Goal: Task Accomplishment & Management: Complete application form

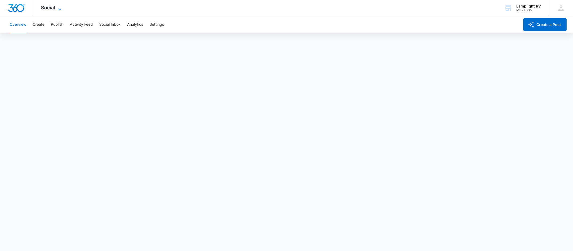
click at [62, 9] on icon at bounding box center [59, 9] width 6 height 6
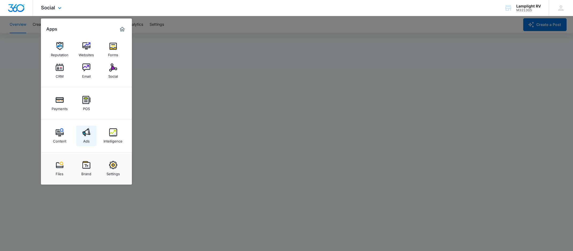
click at [90, 135] on img at bounding box center [86, 132] width 8 height 8
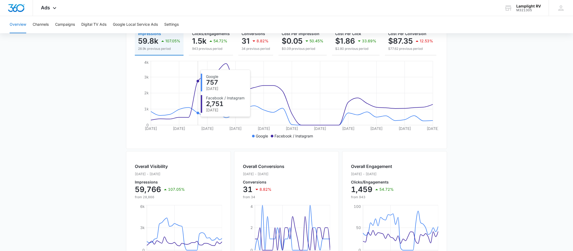
scroll to position [188, 0]
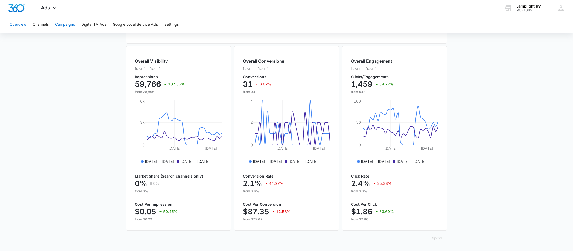
click at [67, 25] on button "Campaigns" at bounding box center [65, 24] width 20 height 17
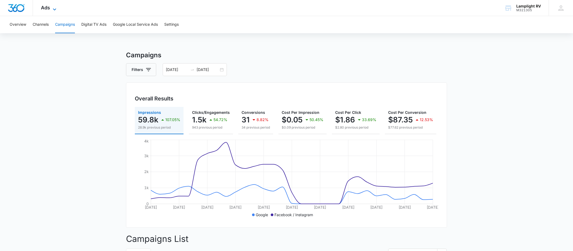
click at [49, 8] on span "Ads" at bounding box center [45, 8] width 9 height 6
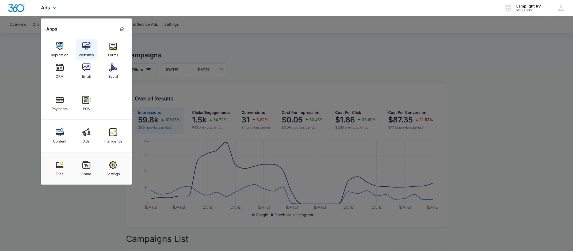
click at [81, 48] on link "Websites" at bounding box center [86, 49] width 20 height 20
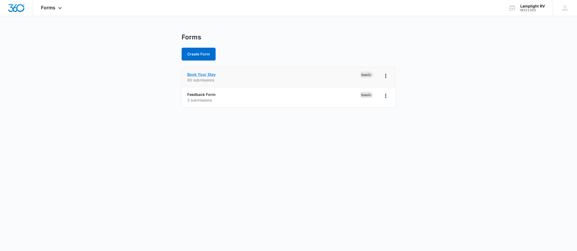
click at [208, 75] on link "Book Your Stay" at bounding box center [201, 74] width 28 height 5
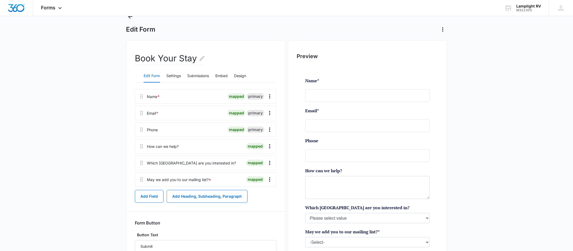
scroll to position [33, 0]
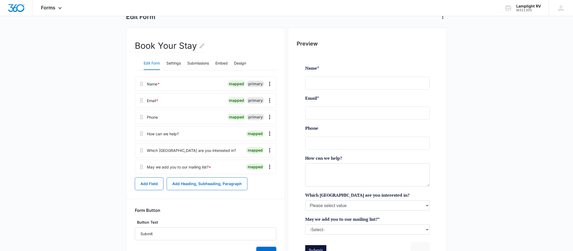
click at [238, 153] on div at bounding box center [241, 150] width 6 height 14
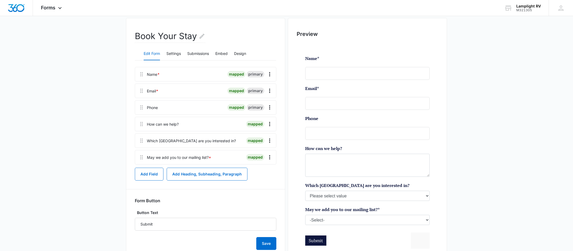
scroll to position [74, 0]
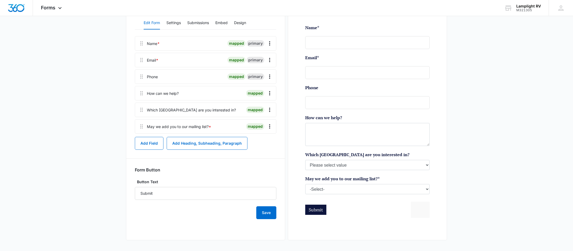
click at [179, 108] on div "Which RV Park are you interested in?" at bounding box center [191, 110] width 89 height 6
click at [270, 110] on icon "Overflow Menu" at bounding box center [269, 109] width 6 height 6
click at [262, 123] on button "Edit" at bounding box center [258, 125] width 30 height 8
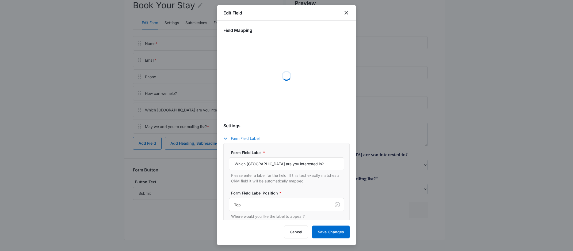
select select "358"
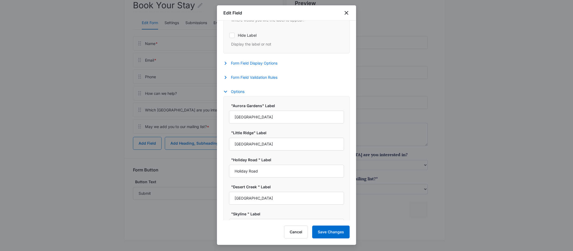
scroll to position [218, 0]
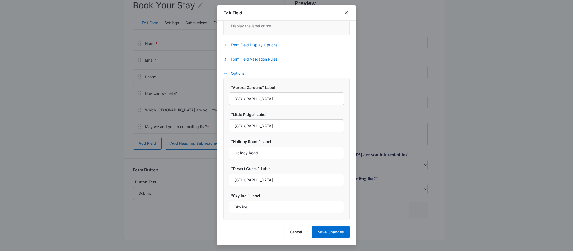
click at [293, 85] on label ""Aurora Gardens" Label" at bounding box center [288, 88] width 115 height 6
click at [293, 92] on input "Aurora Gardens" at bounding box center [286, 98] width 115 height 13
click at [274, 209] on input "Skyline" at bounding box center [286, 206] width 115 height 13
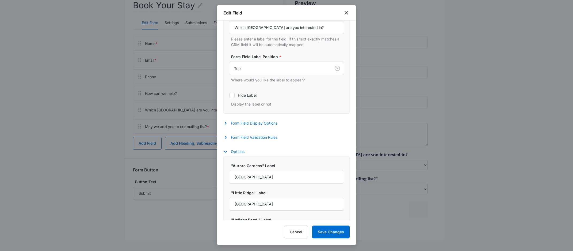
scroll to position [132, 0]
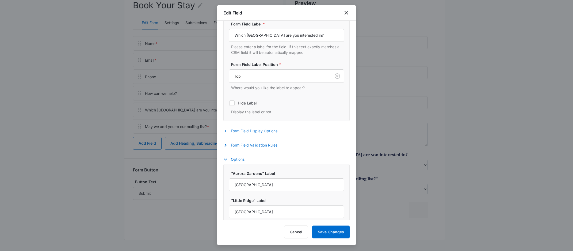
click at [225, 129] on icon "button" at bounding box center [225, 131] width 6 height 6
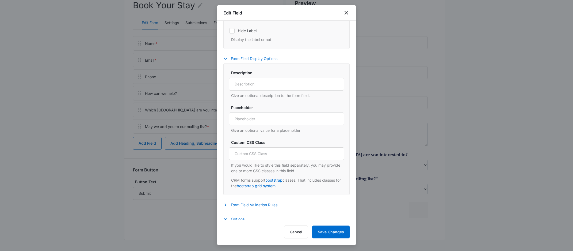
scroll to position [288, 0]
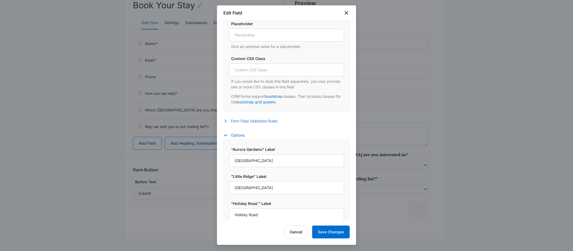
click at [228, 121] on icon "button" at bounding box center [225, 121] width 6 height 6
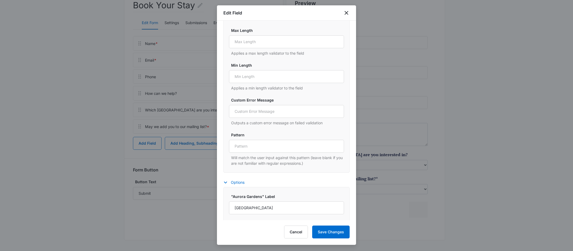
scroll to position [446, 0]
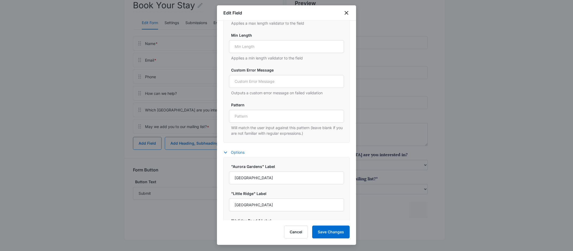
click at [226, 152] on icon "button" at bounding box center [225, 152] width 3 height 2
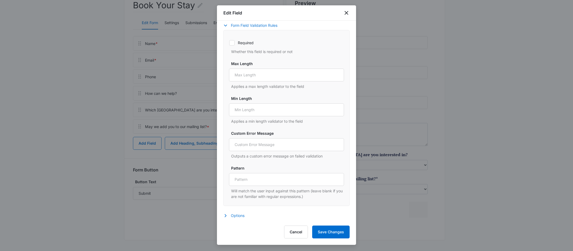
scroll to position [384, 0]
click at [227, 217] on icon "button" at bounding box center [225, 215] width 6 height 6
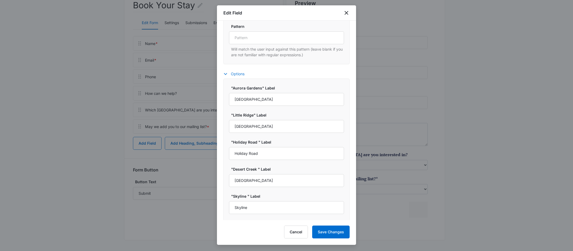
scroll to position [526, 0]
click at [264, 218] on div ""Aurora Gardens" Label Aurora Gardens "Little Ridge" Label Little Ridge "Holida…" at bounding box center [286, 149] width 126 height 142
click at [295, 228] on button "Cancel" at bounding box center [296, 231] width 24 height 13
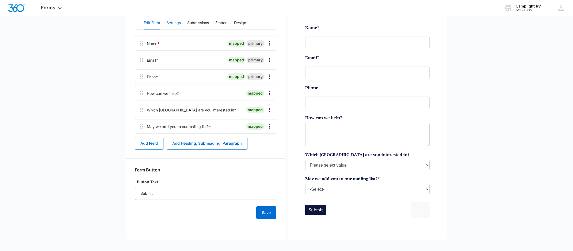
click at [170, 24] on button "Settings" at bounding box center [173, 23] width 14 height 13
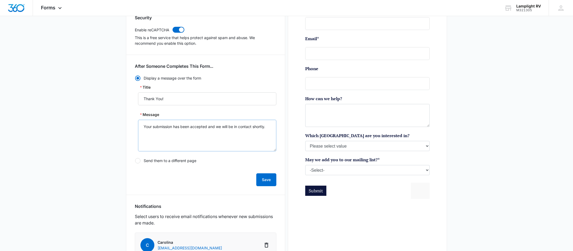
scroll to position [0, 0]
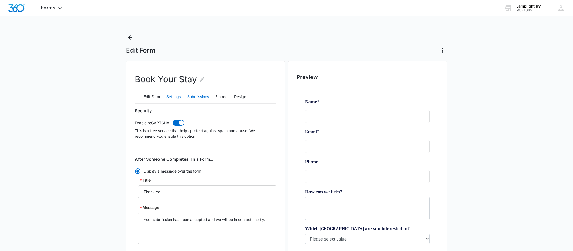
click at [198, 100] on button "Submissions" at bounding box center [198, 96] width 22 height 13
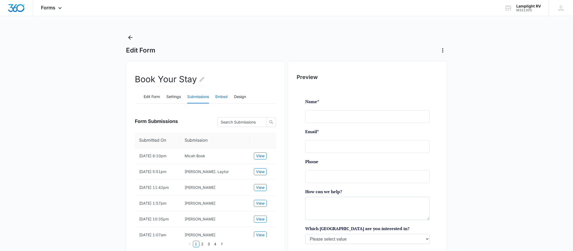
click at [219, 100] on button "Embed" at bounding box center [221, 96] width 12 height 13
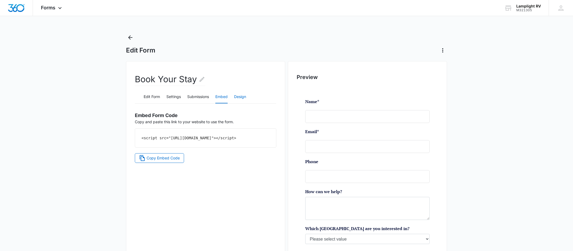
click at [238, 97] on button "Design" at bounding box center [240, 96] width 12 height 13
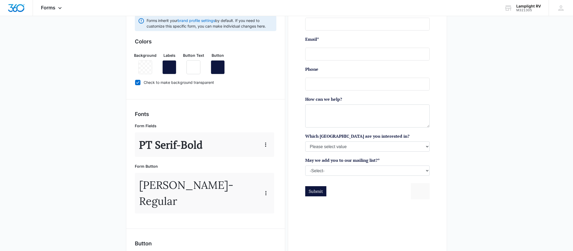
scroll to position [63, 0]
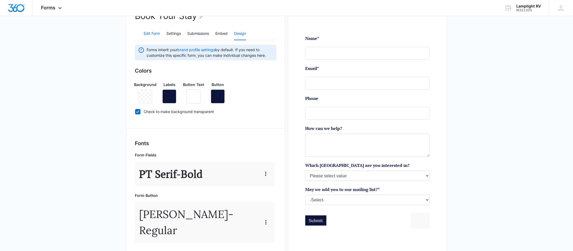
click at [154, 34] on button "Edit Form" at bounding box center [152, 33] width 16 height 13
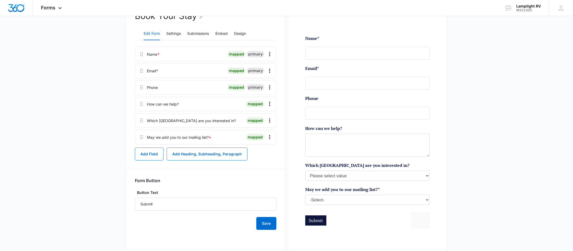
click at [238, 121] on div at bounding box center [241, 120] width 6 height 14
click at [258, 106] on div "mapped" at bounding box center [255, 104] width 18 height 6
click at [268, 118] on icon "Overflow Menu" at bounding box center [269, 120] width 6 height 6
click at [260, 133] on div "Edit" at bounding box center [255, 135] width 11 height 4
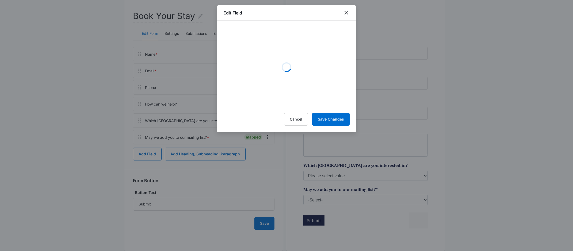
select select "358"
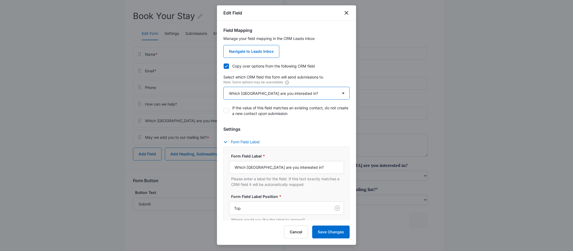
click at [337, 95] on select "Select An Option Select An Option Best Way To Contact Qualifying Status Which R…" at bounding box center [286, 93] width 126 height 13
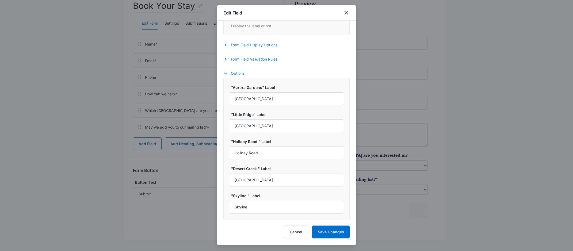
scroll to position [74, 0]
click at [287, 207] on input "Skyline" at bounding box center [286, 206] width 115 height 13
click at [291, 196] on label ""Skyline " Label" at bounding box center [288, 196] width 115 height 6
click at [291, 200] on input "Skyline" at bounding box center [286, 206] width 115 height 13
click at [241, 73] on button "Options" at bounding box center [236, 73] width 26 height 6
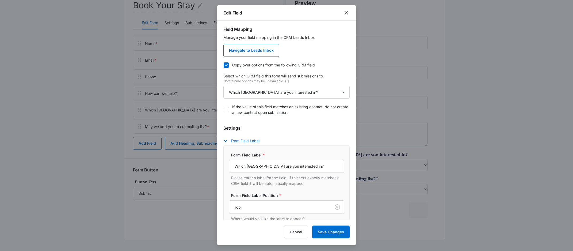
scroll to position [76, 0]
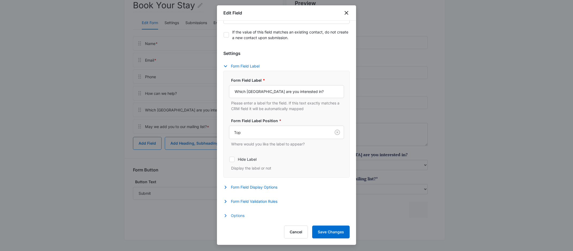
click at [236, 215] on button "Options" at bounding box center [236, 215] width 26 height 6
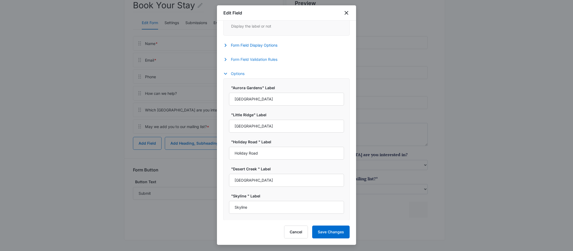
scroll to position [218, 0]
click at [276, 210] on input "Skyline" at bounding box center [286, 206] width 115 height 13
click at [278, 198] on label ""Skyline " Label" at bounding box center [288, 196] width 115 height 6
click at [278, 200] on input "Skyline" at bounding box center [286, 206] width 115 height 13
click at [274, 217] on div ""Aurora Gardens" Label Aurora Gardens "Little Ridge" Label Little Ridge "Holida…" at bounding box center [286, 149] width 126 height 142
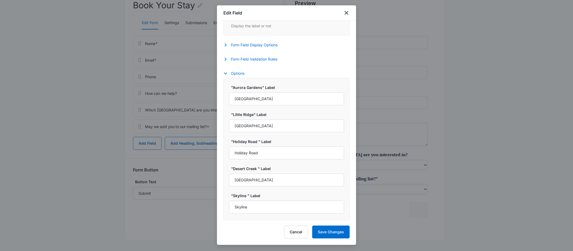
click at [261, 195] on label ""Skyline " Label" at bounding box center [288, 196] width 115 height 6
click at [261, 200] on input "Skyline" at bounding box center [286, 206] width 115 height 13
click at [260, 196] on label ""Skyline " Label" at bounding box center [288, 196] width 115 height 6
click at [260, 200] on input "Skyline" at bounding box center [286, 206] width 115 height 13
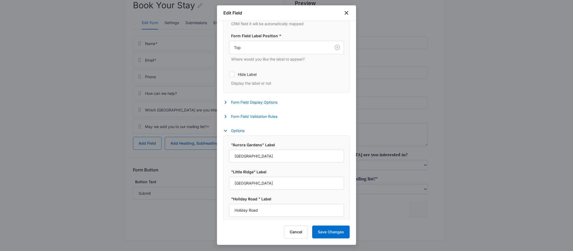
scroll to position [147, 0]
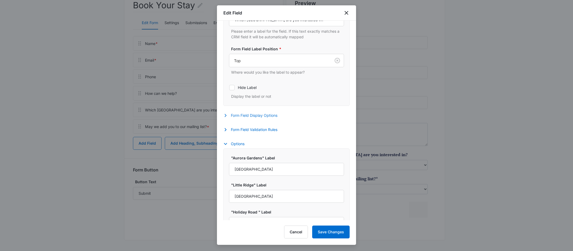
click at [223, 116] on icon "button" at bounding box center [225, 115] width 6 height 6
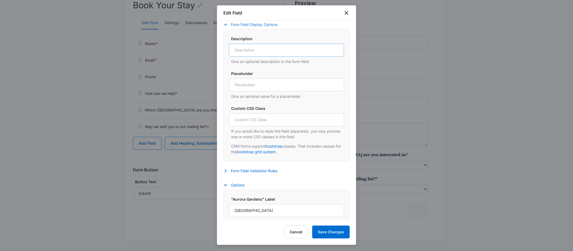
scroll to position [241, 0]
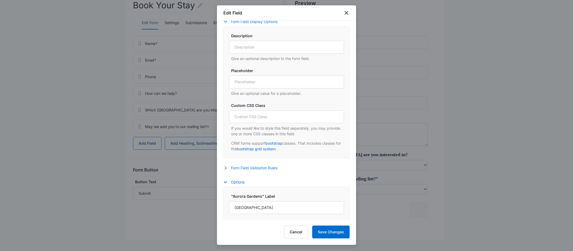
click at [230, 168] on button "Form Field Validation Rules" at bounding box center [252, 167] width 59 height 6
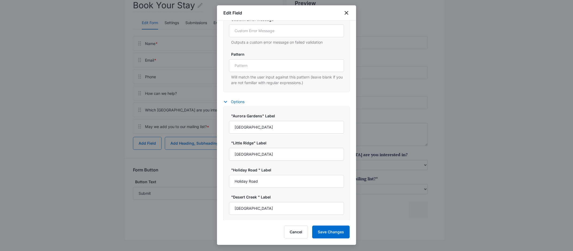
scroll to position [526, 0]
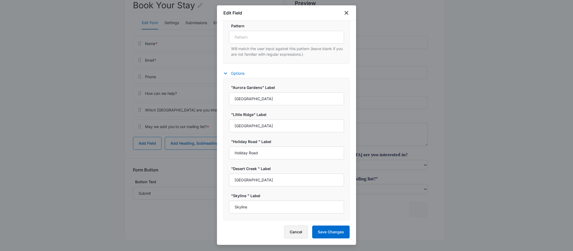
click at [293, 230] on button "Cancel" at bounding box center [296, 231] width 24 height 13
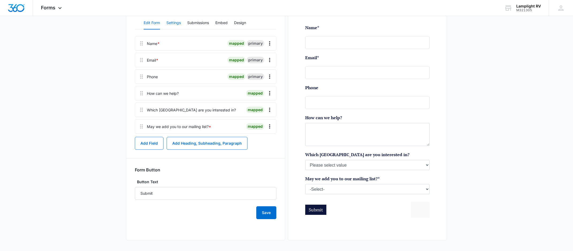
click at [178, 25] on button "Settings" at bounding box center [173, 23] width 14 height 13
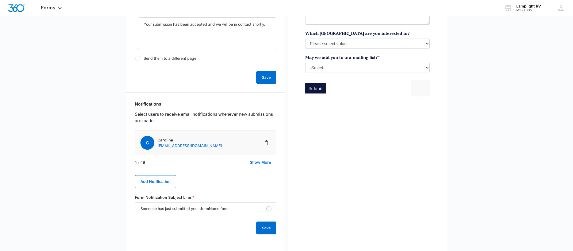
scroll to position [25, 0]
